Goal: Transaction & Acquisition: Purchase product/service

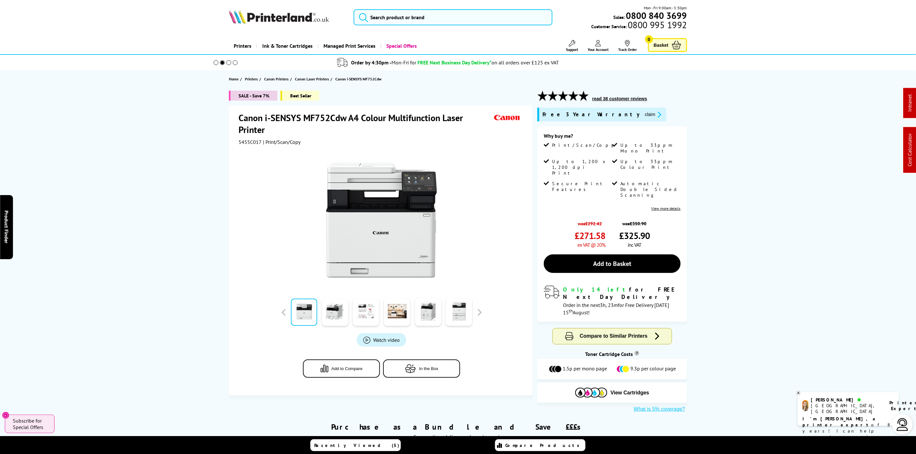
drag, startPoint x: 0, startPoint y: 0, endPoint x: 211, endPoint y: 2, distance: 210.7
click at [252, 13] on img at bounding box center [279, 17] width 100 height 14
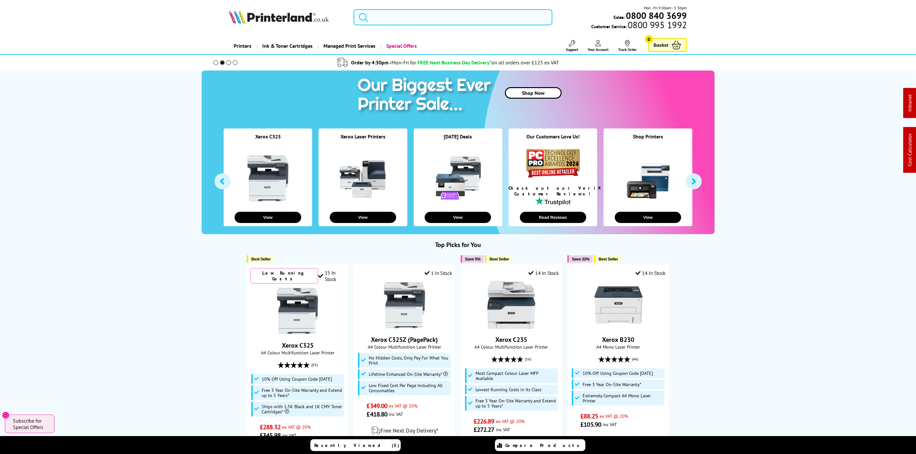
click at [429, 14] on input "search" at bounding box center [453, 17] width 198 height 16
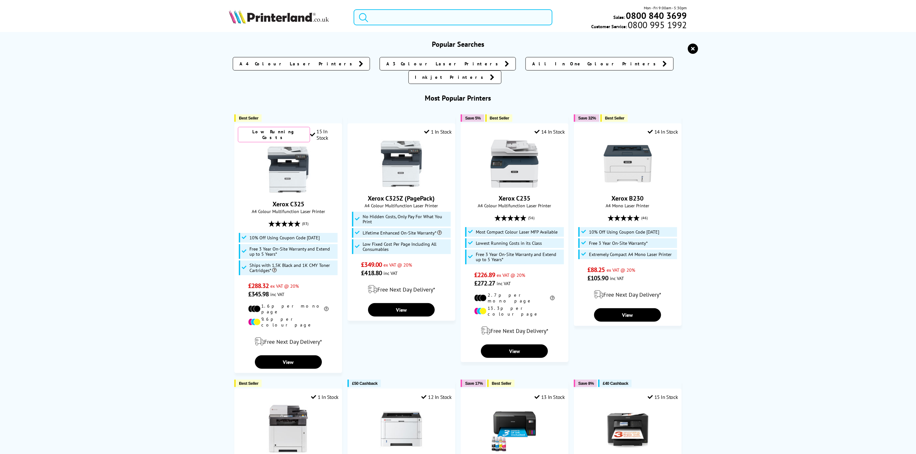
paste input "106R03531PL"
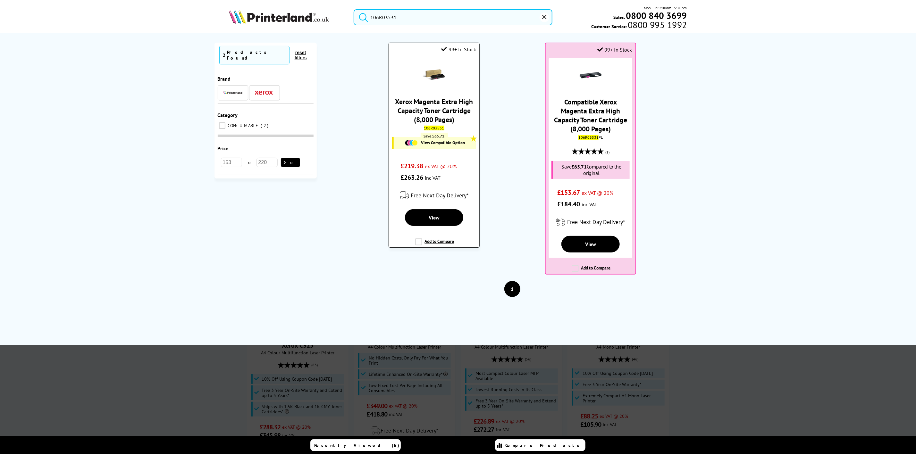
type input "106R03531"
click at [435, 117] on link "Xerox Magenta Extra High Capacity Toner Cartridge (8,000 Pages)" at bounding box center [434, 110] width 78 height 27
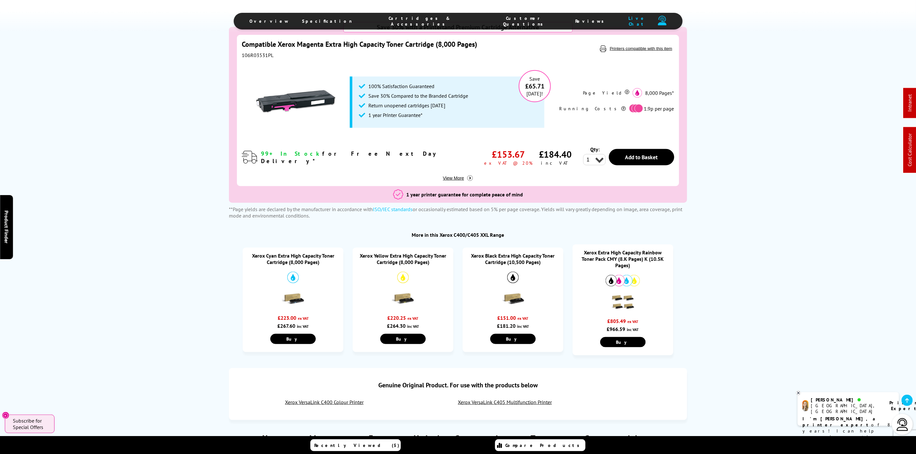
scroll to position [433, 0]
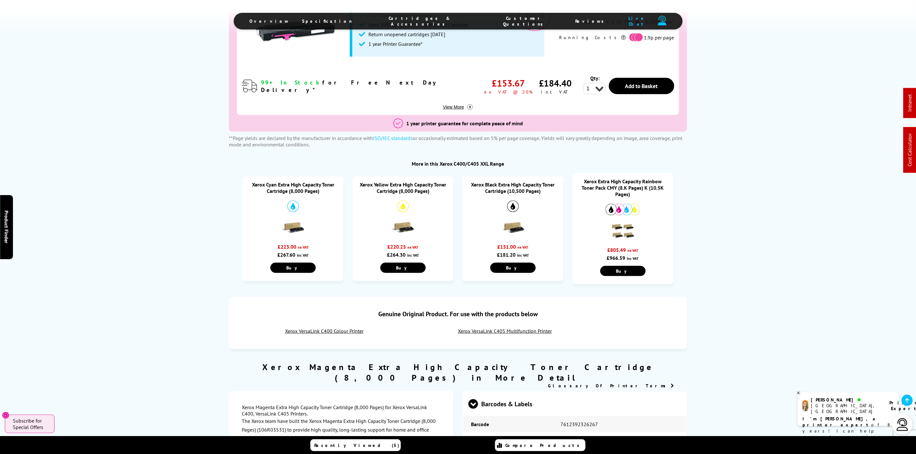
click at [410, 225] on img at bounding box center [403, 228] width 22 height 22
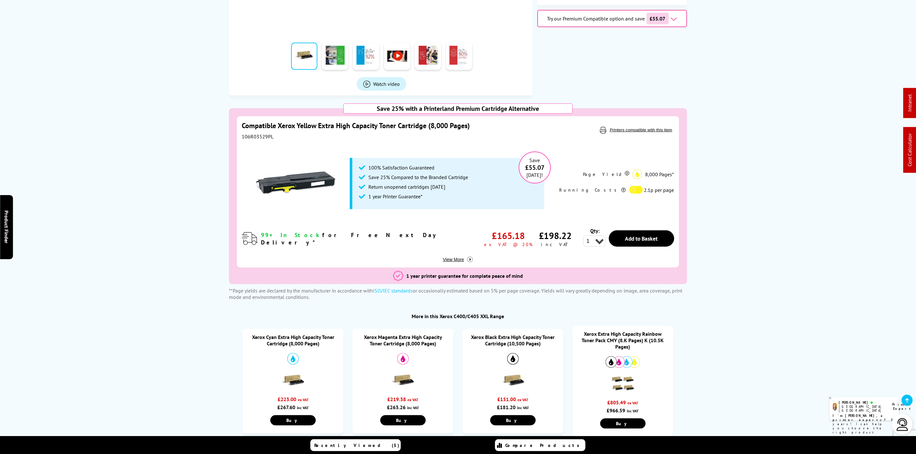
scroll to position [289, 0]
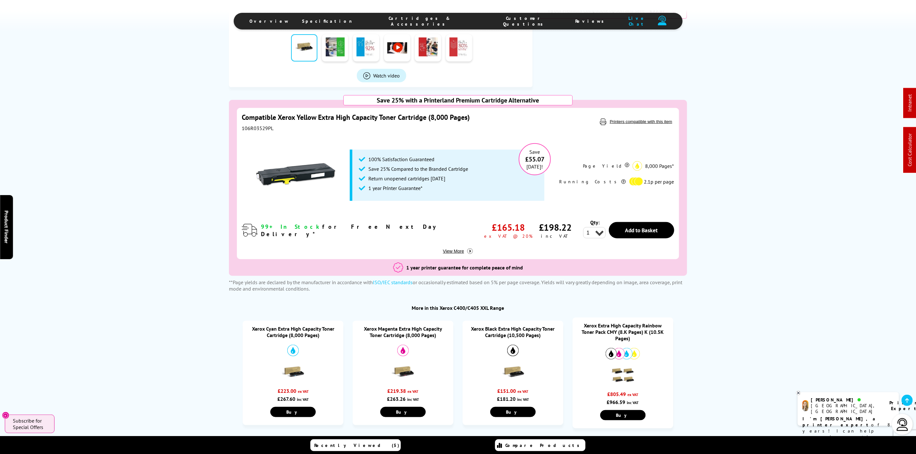
click at [269, 130] on div "106R03529PL" at bounding box center [393, 128] width 303 height 6
copy div "106R03529PL"
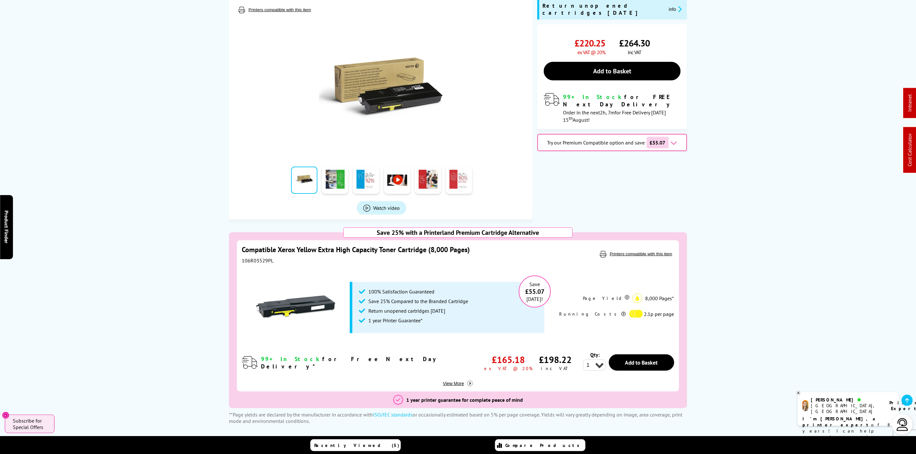
scroll to position [0, 0]
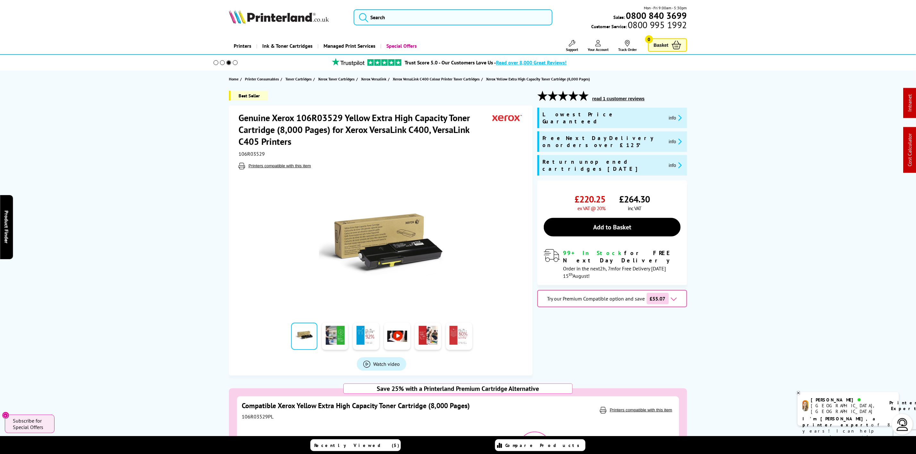
click at [225, 16] on div "Mon - Fri 9:00am - 5:30pm Sales: 0800 840 3699 Customer Service: 0800 995 1992" at bounding box center [458, 19] width 513 height 28
click at [246, 16] on img at bounding box center [279, 17] width 100 height 14
drag, startPoint x: 246, startPoint y: 16, endPoint x: 240, endPoint y: 13, distance: 7.0
click at [246, 16] on img at bounding box center [279, 17] width 100 height 14
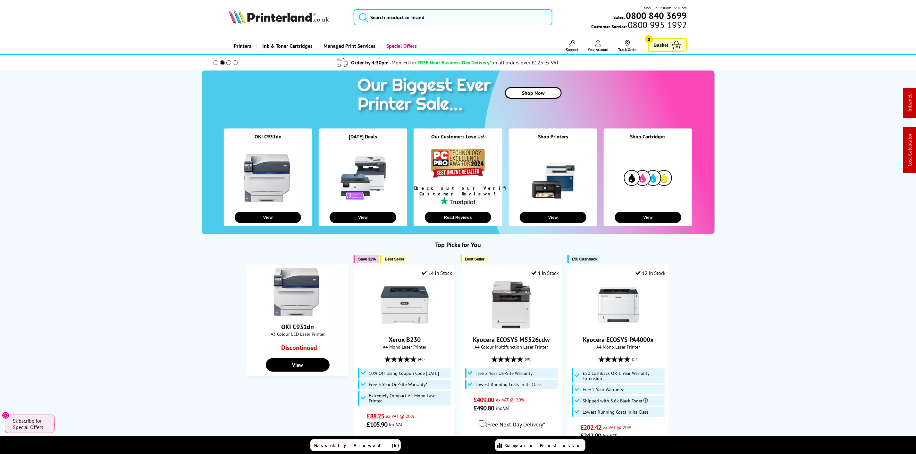
click at [275, 24] on picture at bounding box center [279, 22] width 100 height 6
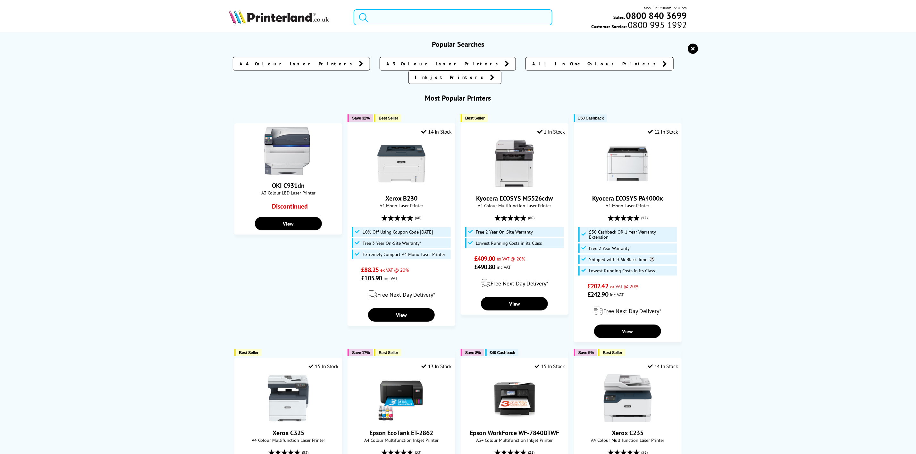
click at [422, 22] on input "search" at bounding box center [453, 17] width 198 height 16
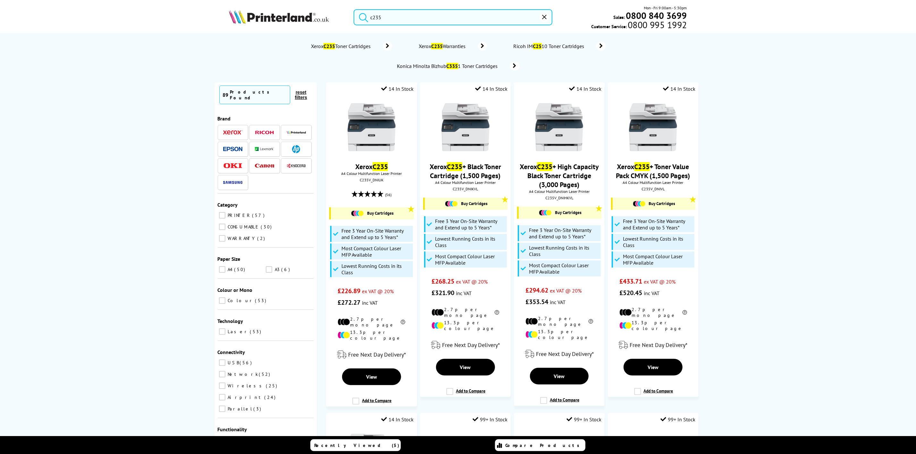
type input "c235"
